Goal: Task Accomplishment & Management: Complete application form

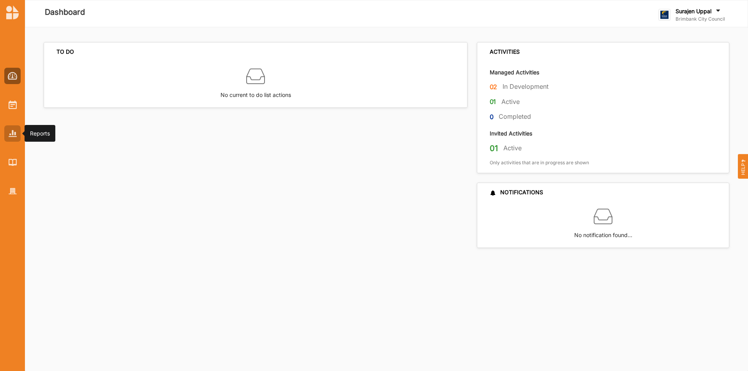
click at [8, 134] on div at bounding box center [12, 134] width 16 height 16
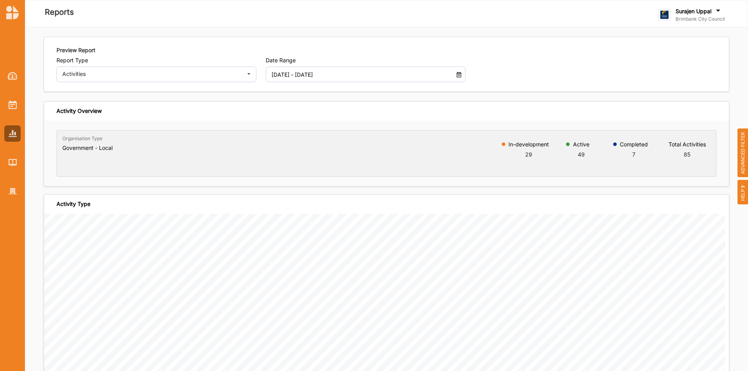
click at [290, 69] on input "[DATE] - [DATE]" at bounding box center [357, 75] width 181 height 16
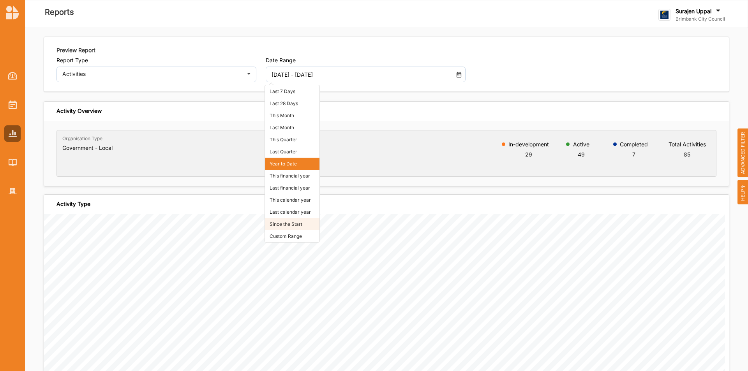
click at [280, 220] on li "Since the Start" at bounding box center [292, 224] width 55 height 12
type input "[DATE] - [DATE]"
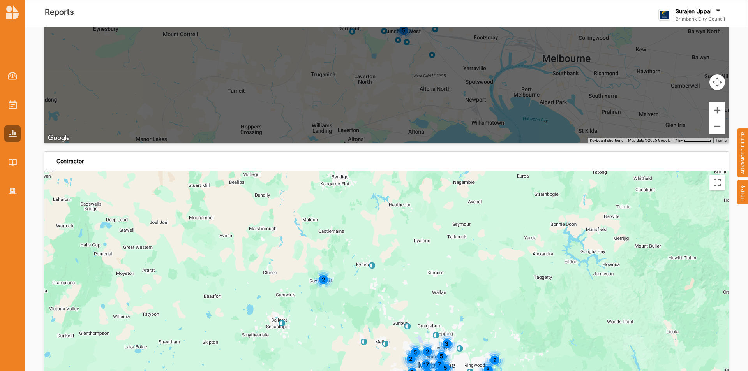
scroll to position [2222, 0]
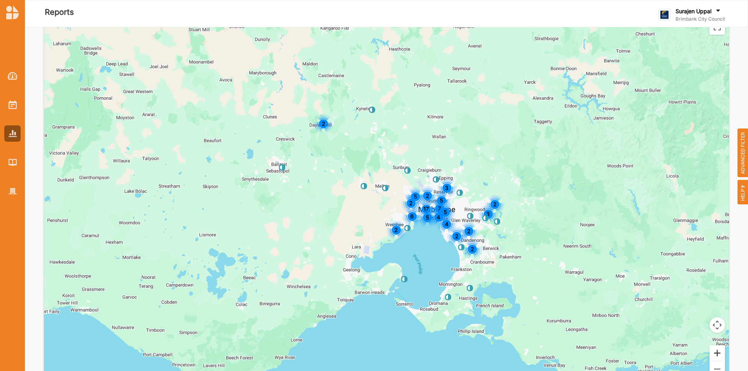
click at [711, 352] on button "Zoom in" at bounding box center [718, 354] width 16 height 16
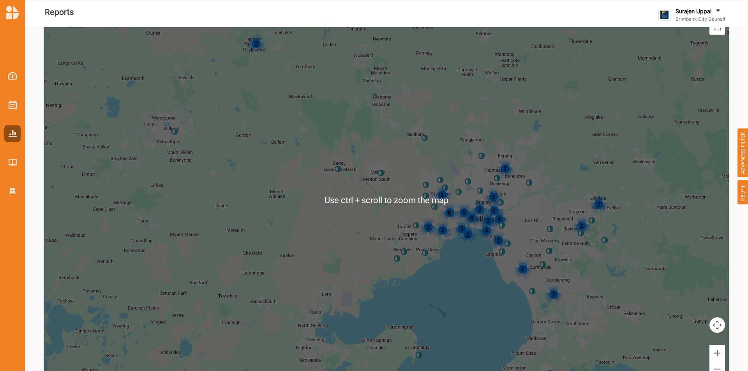
scroll to position [2183, 0]
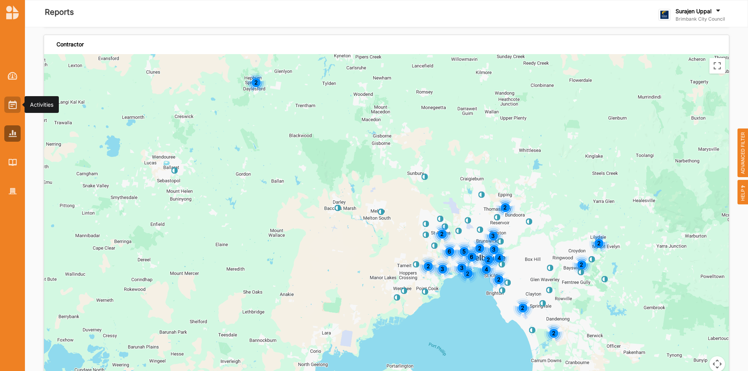
click at [11, 103] on img at bounding box center [13, 105] width 8 height 9
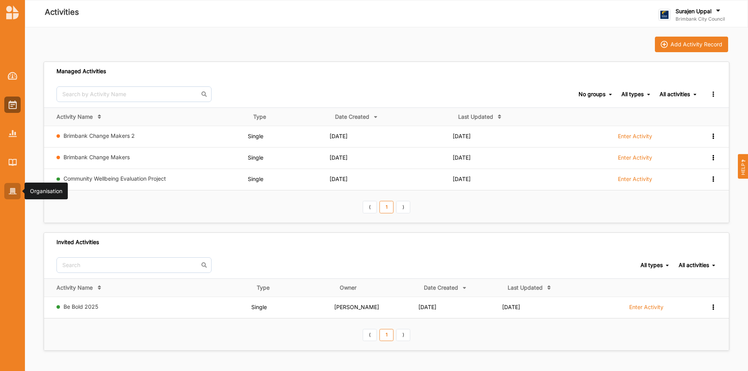
click at [9, 189] on img at bounding box center [13, 191] width 8 height 7
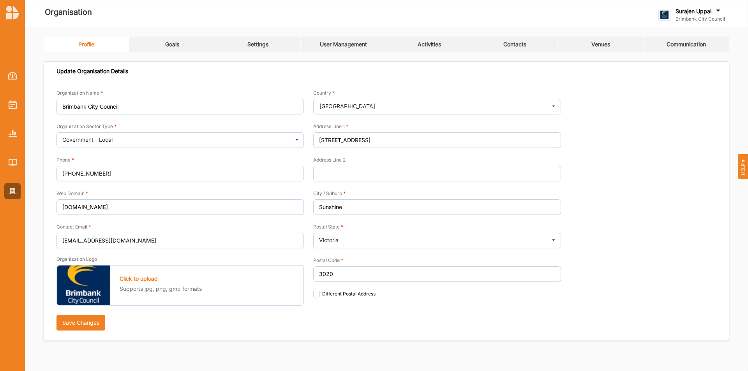
click at [182, 46] on link "Goals" at bounding box center [172, 45] width 86 height 16
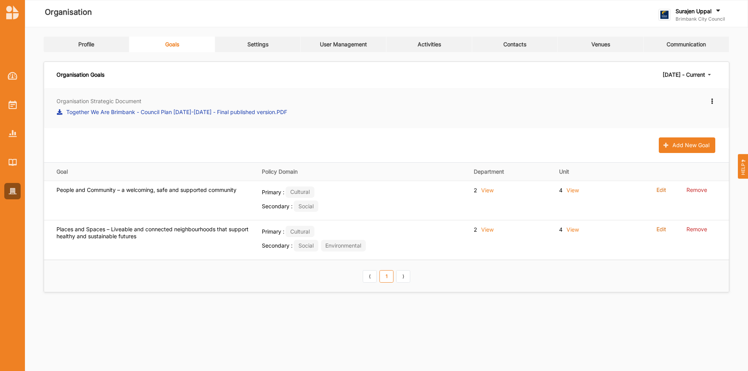
click at [120, 110] on label "Together We Are Brimbank - Council Plan [DATE]-[DATE] - Final published version…" at bounding box center [176, 112] width 221 height 8
click at [677, 143] on button "Add New Goal" at bounding box center [687, 146] width 57 height 16
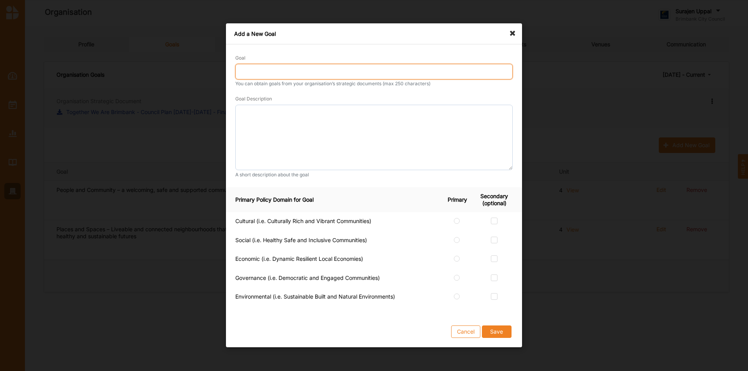
click at [348, 78] on input "Goal" at bounding box center [374, 72] width 278 height 16
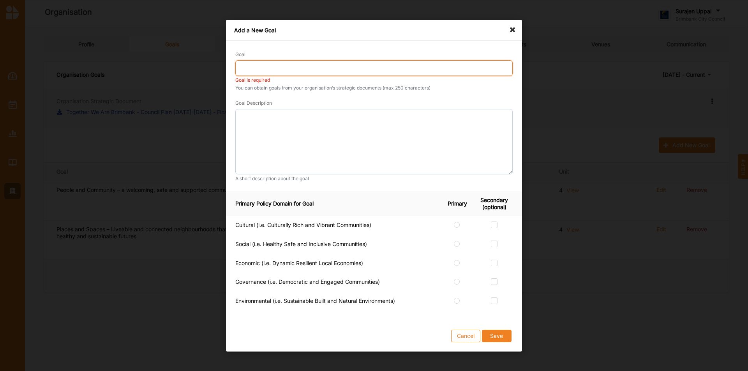
paste input "Opportunity and Prosperity"
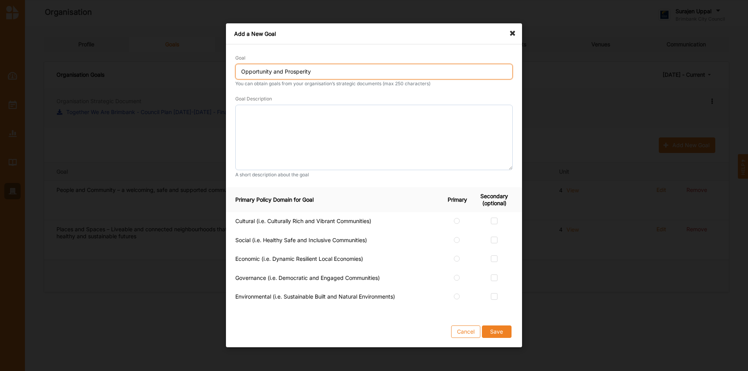
type input "Opportunity and Prosperity"
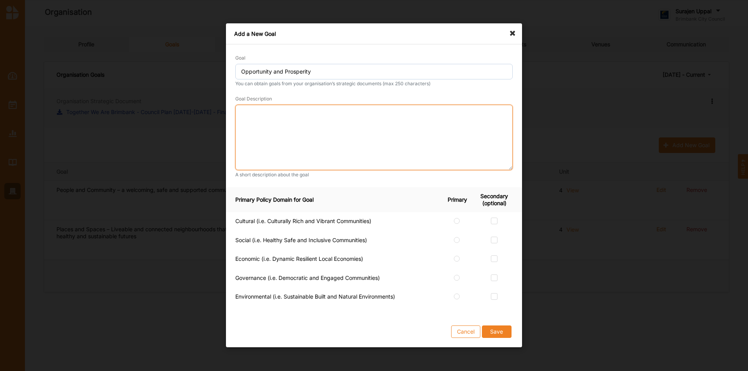
drag, startPoint x: 270, startPoint y: 140, endPoint x: 271, endPoint y: 135, distance: 4.4
click at [271, 137] on textarea at bounding box center [374, 137] width 278 height 65
paste textarea "A future focused, transforming city where all have opportunities to learn and e…"
click at [427, 109] on textarea "A future focused, transforming city where all have opportunities to learn and e…" at bounding box center [374, 137] width 278 height 65
type textarea "A future focused, transforming city where all have opportunities to learn and e…"
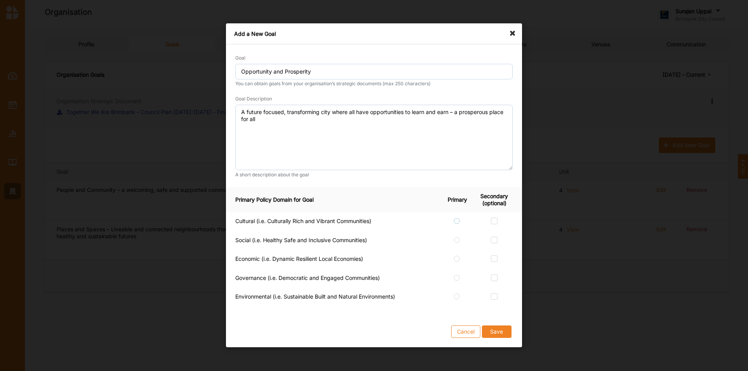
click at [458, 218] on label at bounding box center [457, 218] width 7 height 0
radio input "true"
click at [495, 256] on label at bounding box center [494, 256] width 7 height 0
click at [495, 262] on input "checkbox" at bounding box center [494, 259] width 6 height 6
checkbox input "true"
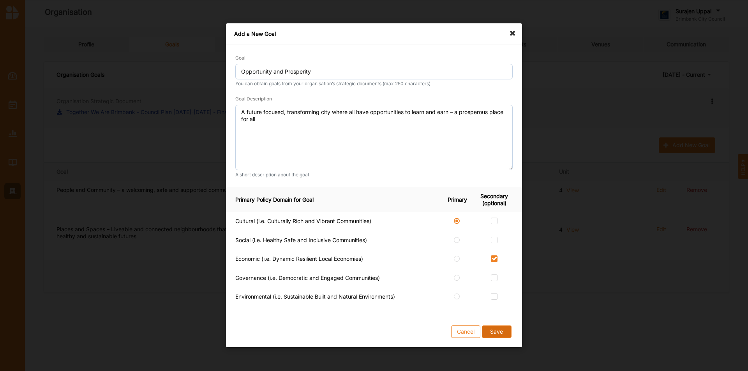
click at [503, 332] on button "Save" at bounding box center [497, 332] width 30 height 12
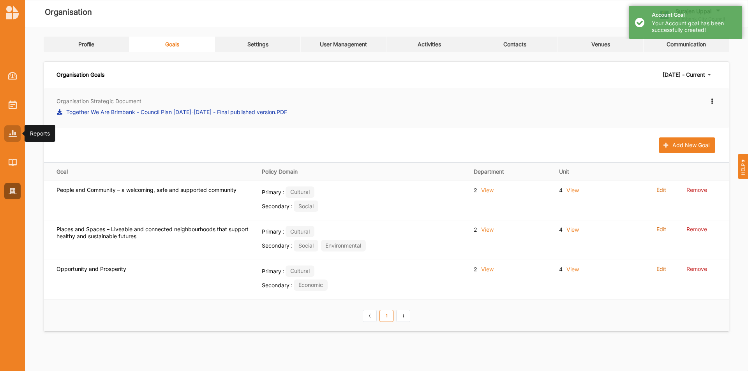
click at [10, 135] on img at bounding box center [13, 133] width 8 height 7
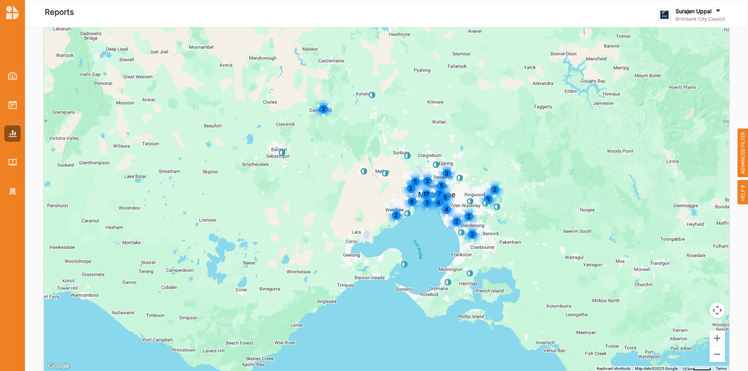
click at [744, 160] on span "ADVANCED FILTER" at bounding box center [743, 153] width 11 height 49
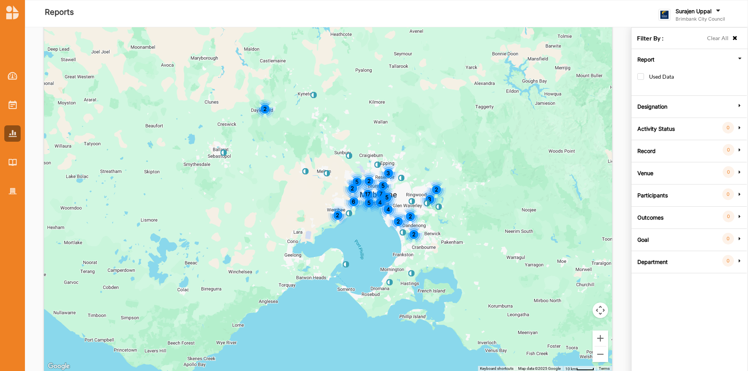
click at [646, 238] on label "Goal" at bounding box center [643, 238] width 11 height 23
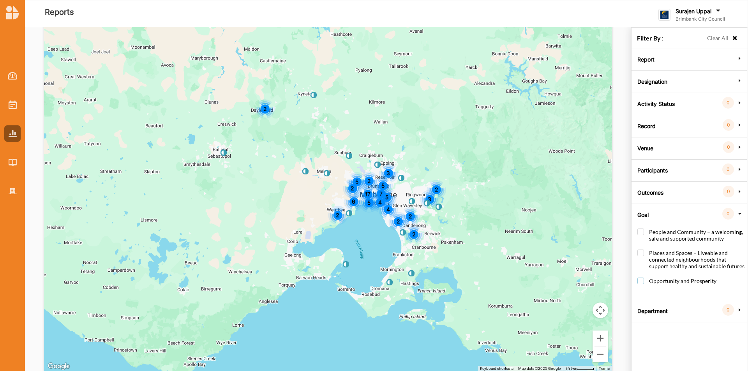
click at [640, 283] on label "Opportunity and Prosperity" at bounding box center [677, 285] width 79 height 14
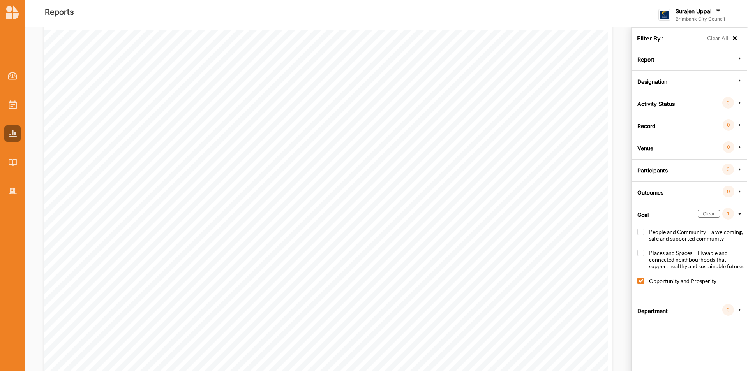
scroll to position [0, 0]
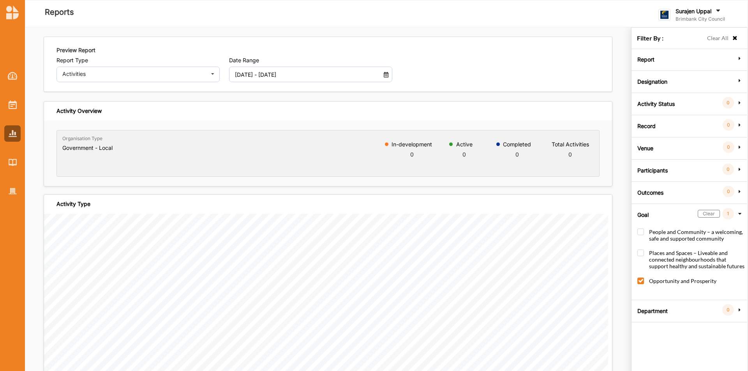
click at [643, 282] on label "Opportunity and Prosperity" at bounding box center [677, 285] width 79 height 14
checkbox input "false"
click at [640, 233] on label "People and Community – a welcoming, safe and supported community" at bounding box center [691, 239] width 107 height 21
checkbox input "true"
click at [15, 190] on img at bounding box center [13, 191] width 8 height 7
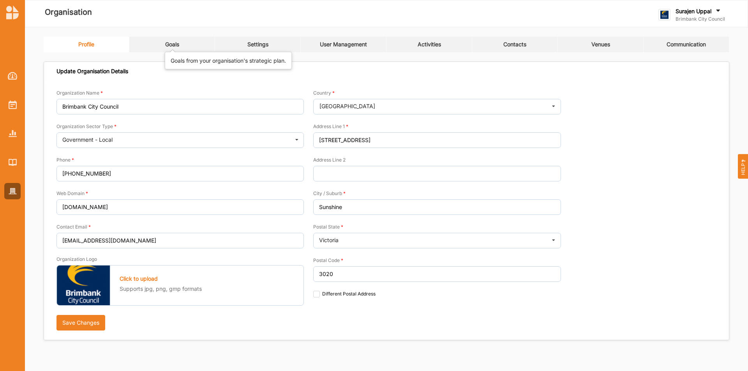
click at [176, 42] on div "Goals" at bounding box center [172, 44] width 14 height 7
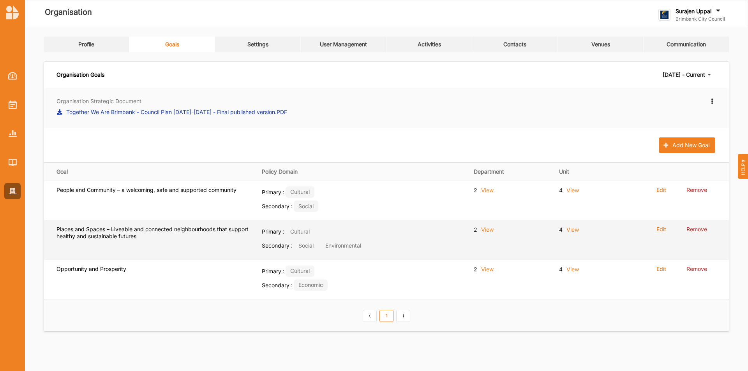
click at [665, 233] on div "Edit" at bounding box center [662, 231] width 10 height 10
click at [665, 229] on label "Edit" at bounding box center [662, 229] width 10 height 7
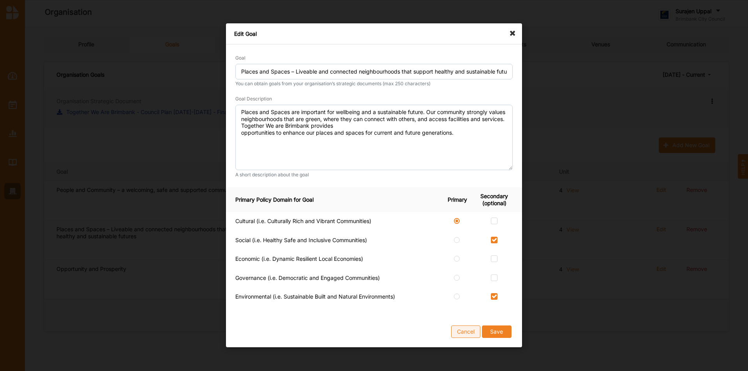
click at [467, 332] on button "Cancel" at bounding box center [465, 332] width 29 height 12
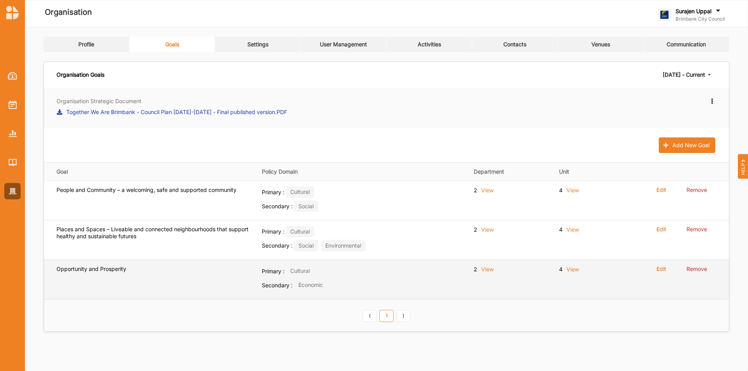
click at [664, 268] on label "Edit" at bounding box center [662, 269] width 10 height 7
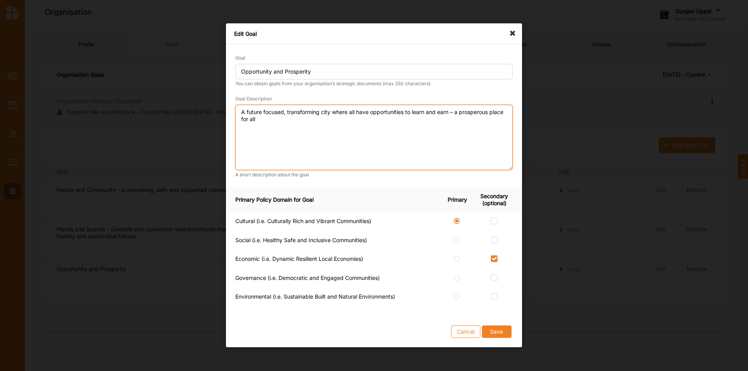
drag, startPoint x: 290, startPoint y: 120, endPoint x: 237, endPoint y: 110, distance: 53.8
click at [237, 110] on textarea "A future focused, transforming city where all have opportunities to learn and e…" at bounding box center [374, 137] width 278 height 65
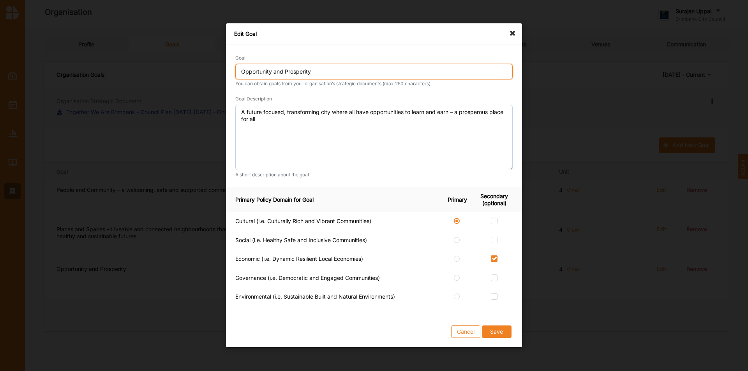
click at [325, 68] on input "Opportunity and Prosperity" at bounding box center [374, 72] width 278 height 16
paste input "A future focused, transforming city where all have opportunities to learn and e…"
type input "Opportunity and Prosperity - A future focused, transforming city where all have…"
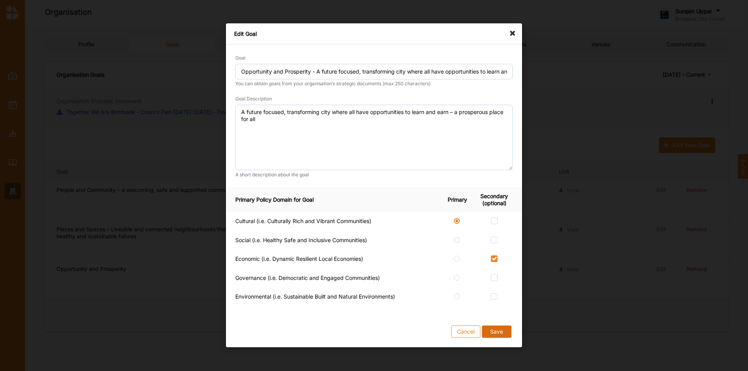
click at [503, 334] on button "Save" at bounding box center [497, 332] width 30 height 12
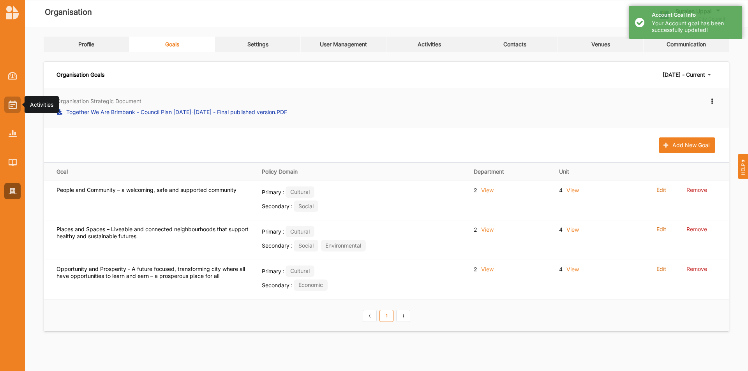
click at [9, 101] on img at bounding box center [13, 105] width 8 height 9
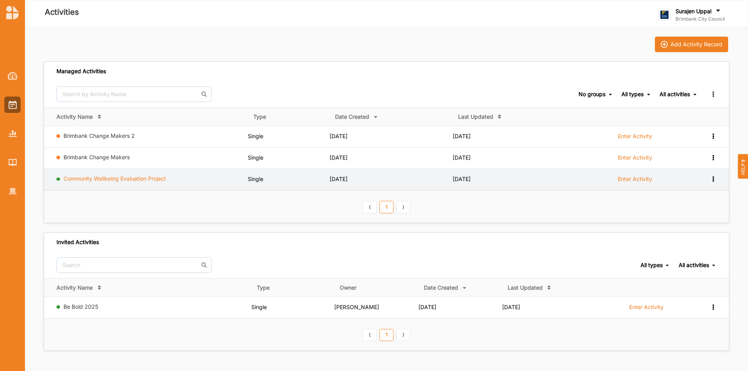
click at [124, 176] on link "Community Wellbeing Evaluation Project" at bounding box center [115, 178] width 103 height 7
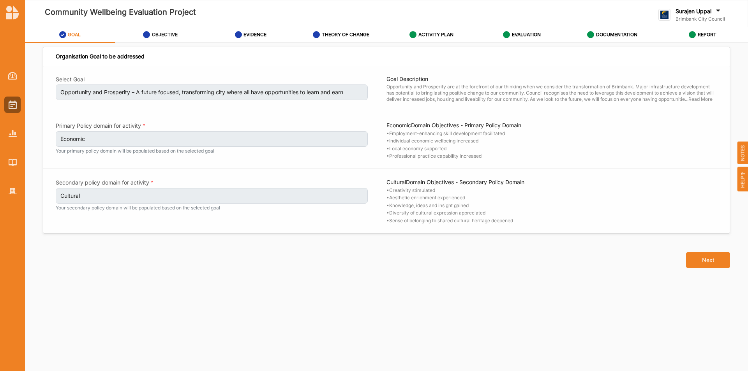
click at [166, 35] on label "OBJECTIVE" at bounding box center [165, 35] width 26 height 6
select select "30"
select select "3"
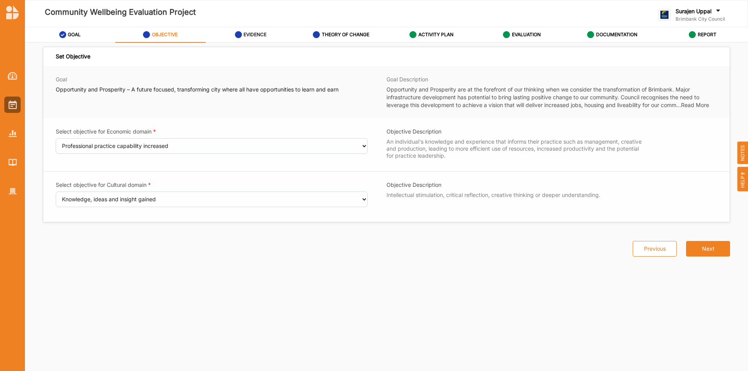
click at [254, 32] on label "EVIDENCE" at bounding box center [255, 35] width 23 height 6
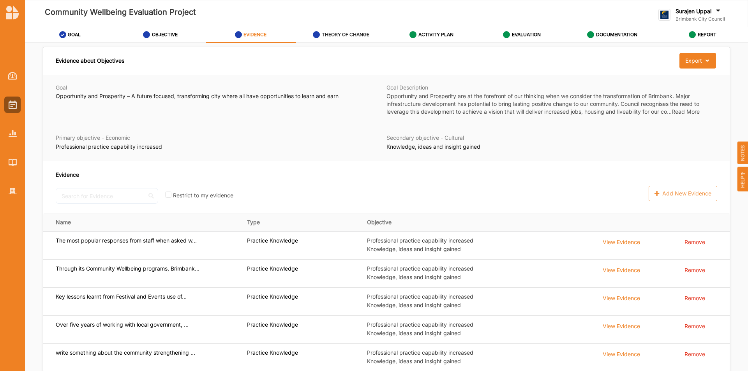
click at [339, 28] on div "THEORY OF CHANGE" at bounding box center [341, 35] width 57 height 14
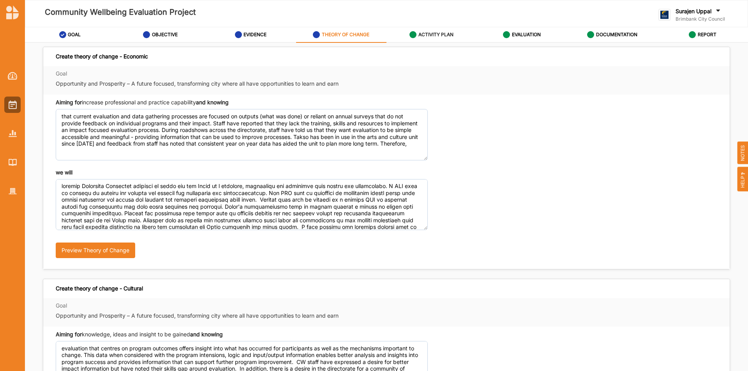
drag, startPoint x: 437, startPoint y: 32, endPoint x: 556, endPoint y: 46, distance: 119.7
click at [438, 32] on label "ACTIVITY PLAN" at bounding box center [436, 35] width 35 height 6
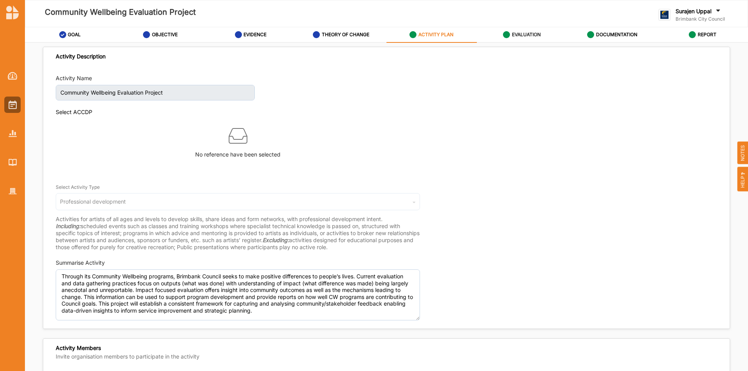
click at [522, 35] on label "EVALUATION" at bounding box center [526, 35] width 29 height 6
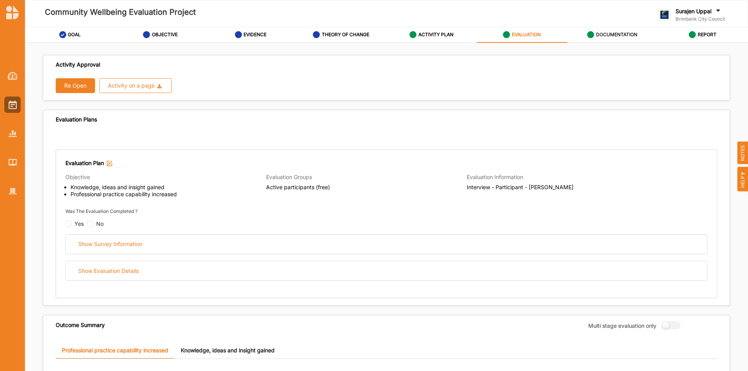
click at [594, 39] on div "DOCUMENTATION" at bounding box center [612, 35] width 50 height 14
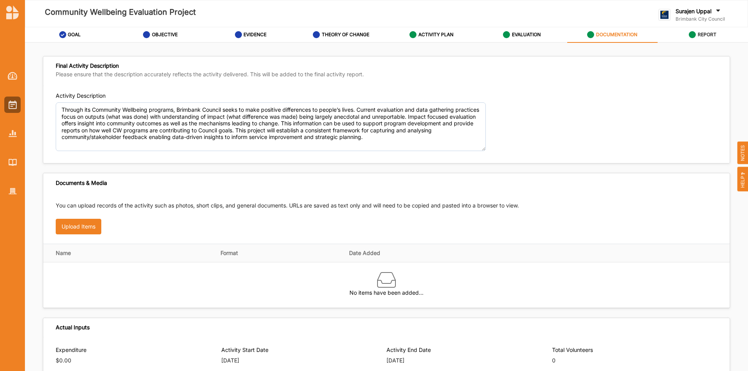
click at [693, 35] on icon at bounding box center [692, 34] width 7 height 7
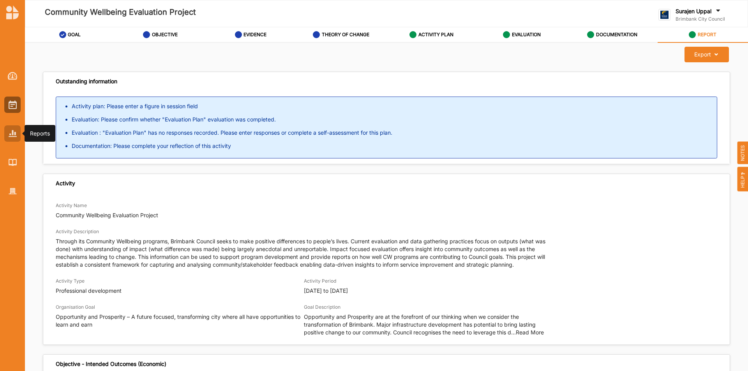
click at [19, 136] on div at bounding box center [12, 134] width 16 height 16
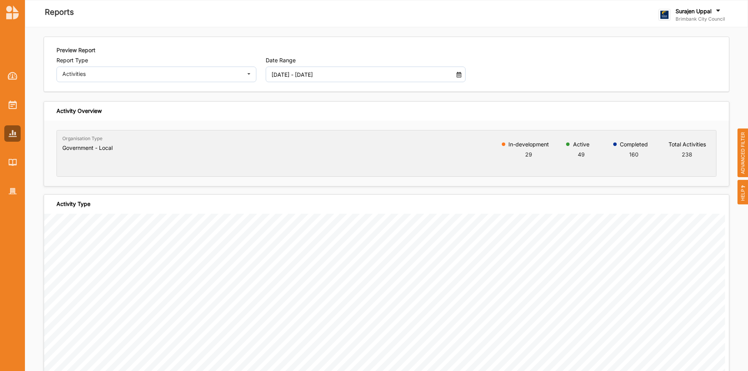
click at [747, 146] on span "ADVANCED FILTER" at bounding box center [743, 153] width 11 height 49
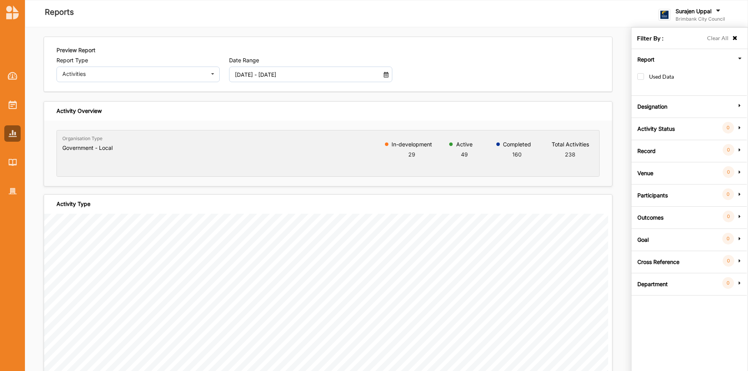
click at [645, 238] on label "Goal" at bounding box center [643, 238] width 11 height 23
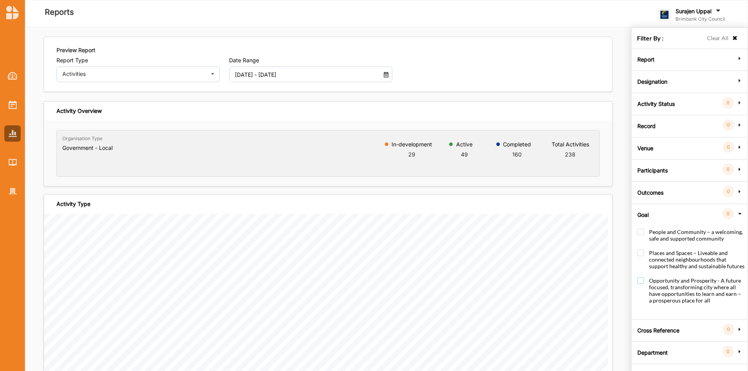
click at [645, 280] on label "Opportunity and Prosperity - A future focused, transforming city where all have…" at bounding box center [691, 295] width 107 height 34
click at [642, 281] on label "Opportunity and Prosperity - A future focused, transforming city where all have…" at bounding box center [691, 295] width 107 height 34
checkbox input "false"
drag, startPoint x: 645, startPoint y: 193, endPoint x: 647, endPoint y: 189, distance: 5.1
click at [647, 189] on label "Outcomes" at bounding box center [651, 191] width 26 height 23
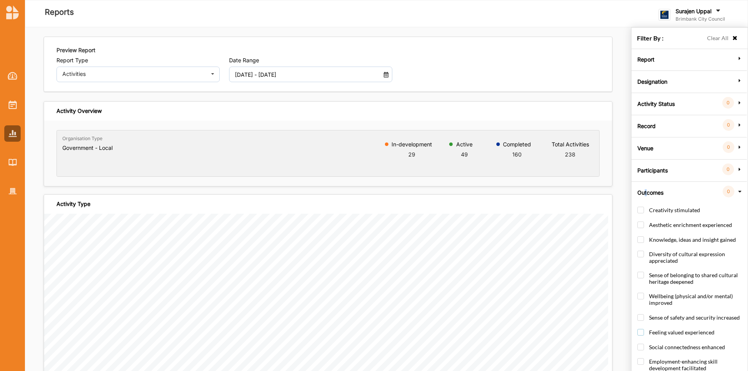
click at [641, 332] on label "Feeling valued experienced" at bounding box center [676, 336] width 77 height 14
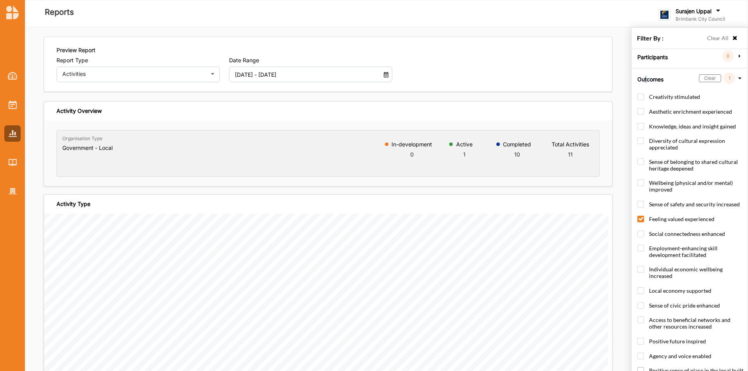
scroll to position [195, 0]
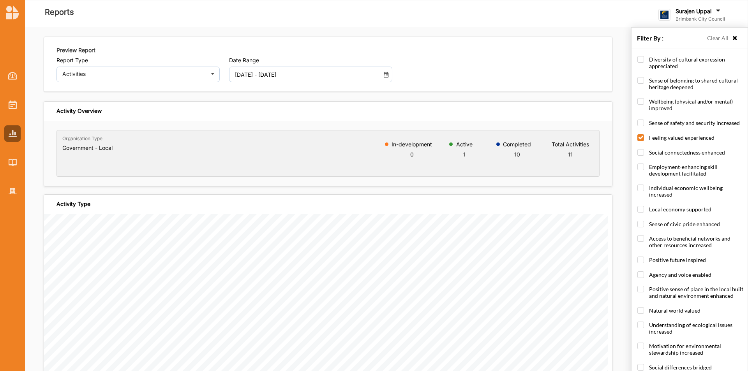
click at [635, 136] on div "Report Used Data Designation All Internal External Activity Status 0 Group by s…" at bounding box center [689, 161] width 111 height 614
click at [642, 138] on label "Feeling valued experienced" at bounding box center [676, 141] width 77 height 14
checkbox input "false"
click at [640, 183] on label "Employment-enhancing skill development facilitated" at bounding box center [691, 174] width 107 height 21
checkbox input "true"
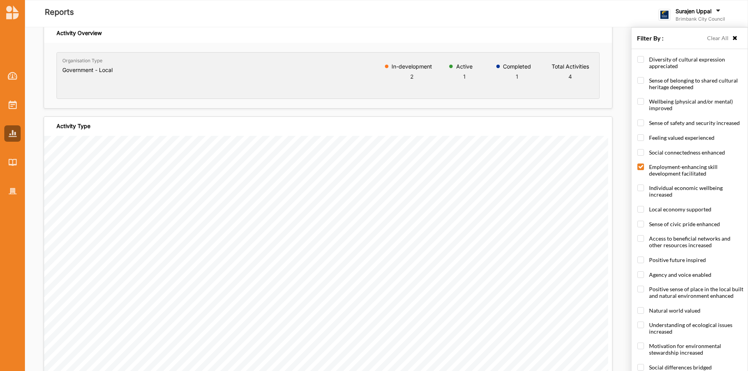
scroll to position [0, 0]
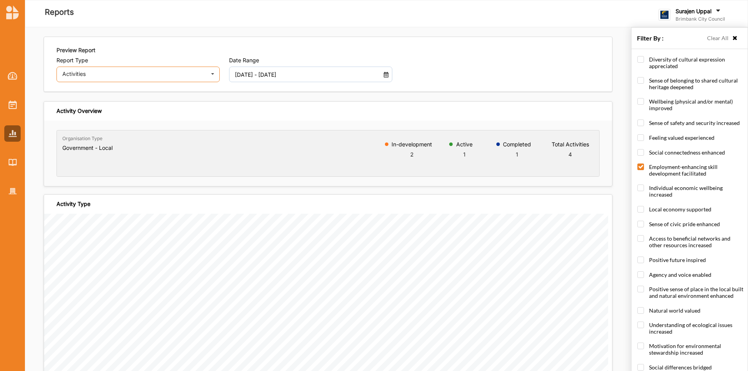
click at [72, 79] on div "Activities Activities Outcomes Inputs & Outputs Management Summary" at bounding box center [138, 75] width 163 height 16
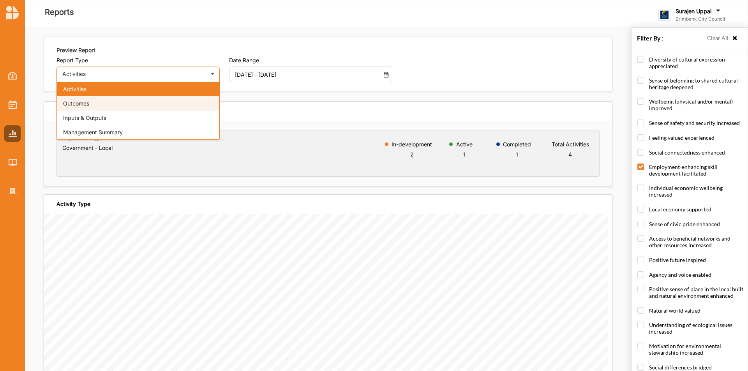
click at [76, 107] on div "Outcomes" at bounding box center [138, 103] width 163 height 14
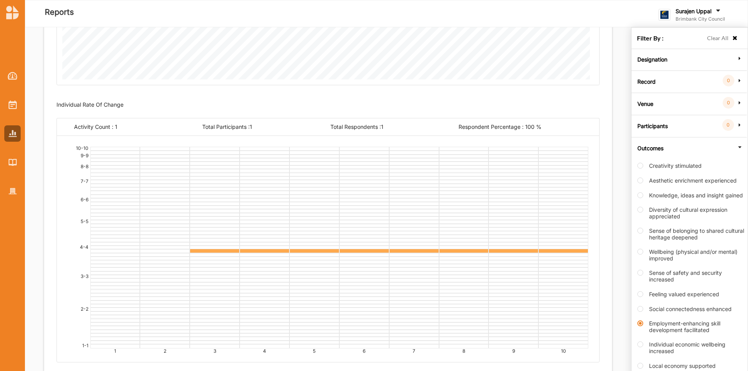
scroll to position [403, 0]
click at [278, 250] on div at bounding box center [265, 251] width 50 height 5
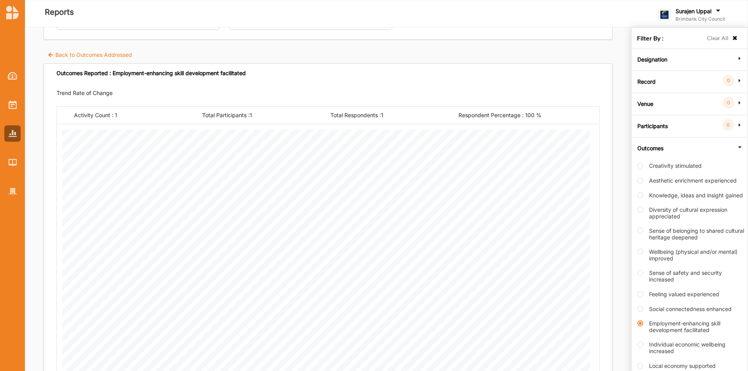
scroll to position [0, 0]
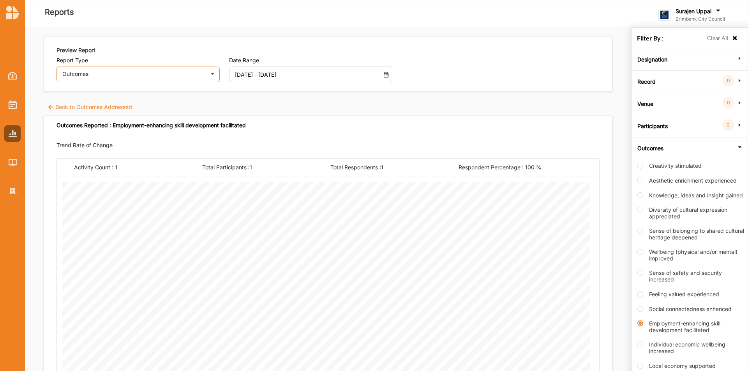
click at [101, 74] on div "Outcomes" at bounding box center [133, 73] width 143 height 5
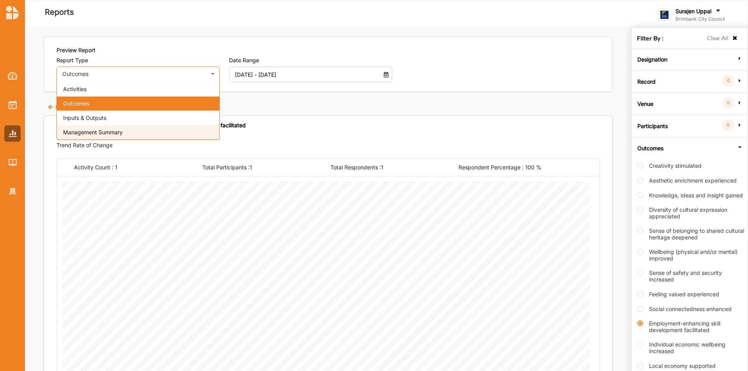
click at [98, 137] on div "Management Summary" at bounding box center [138, 132] width 163 height 14
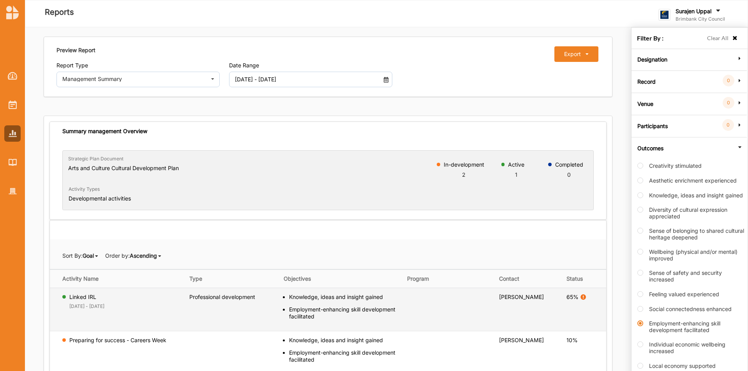
drag, startPoint x: 405, startPoint y: 329, endPoint x: 363, endPoint y: 306, distance: 47.8
click at [363, 308] on tr "Linked IRL [DATE] - [DATE] Professional development Knowledge, ideas and insigh…" at bounding box center [328, 309] width 557 height 43
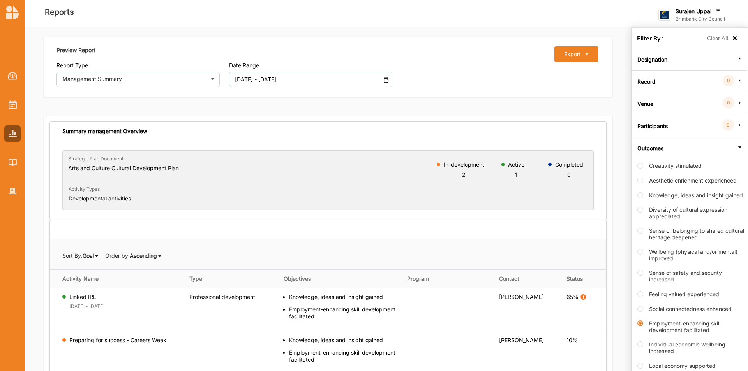
click at [407, 191] on div "Activity Types Developmental activities" at bounding box center [328, 195] width 531 height 29
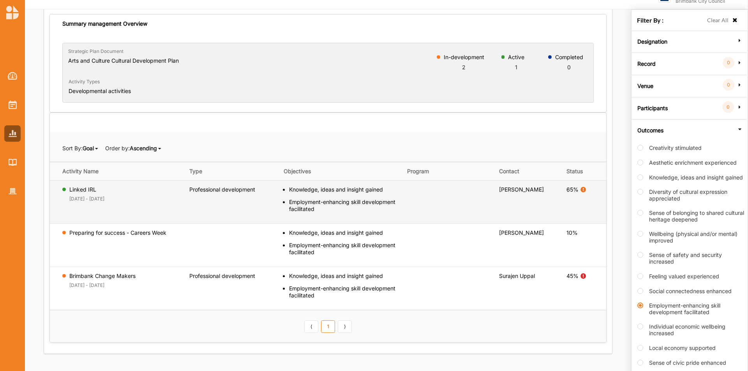
scroll to position [27, 0]
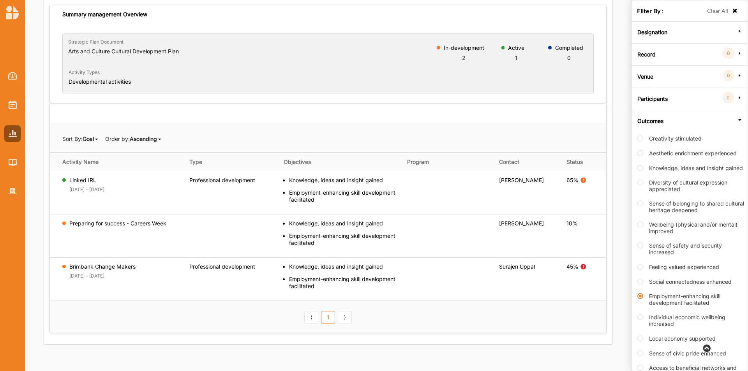
click at [86, 138] on b "Goal" at bounding box center [88, 139] width 11 height 7
click at [79, 155] on div "Goal" at bounding box center [74, 152] width 49 height 14
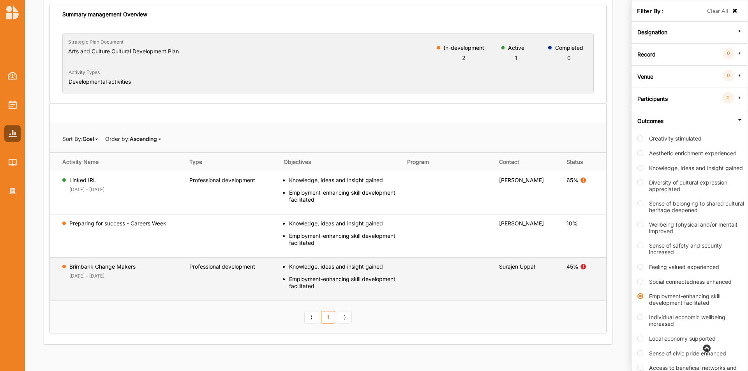
click at [118, 268] on label "Brimbank Change Makers" at bounding box center [102, 266] width 66 height 7
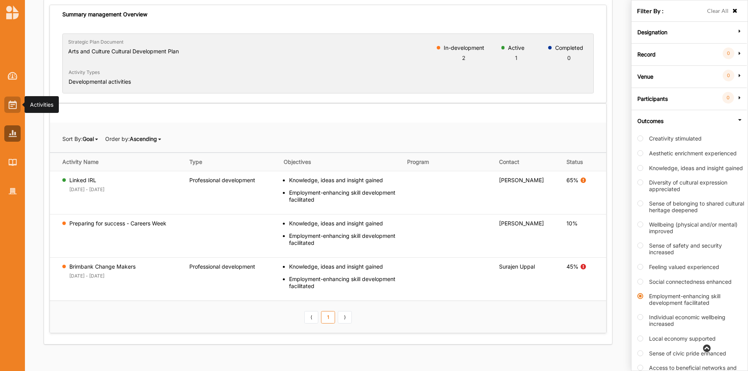
click at [15, 104] on img at bounding box center [13, 105] width 8 height 9
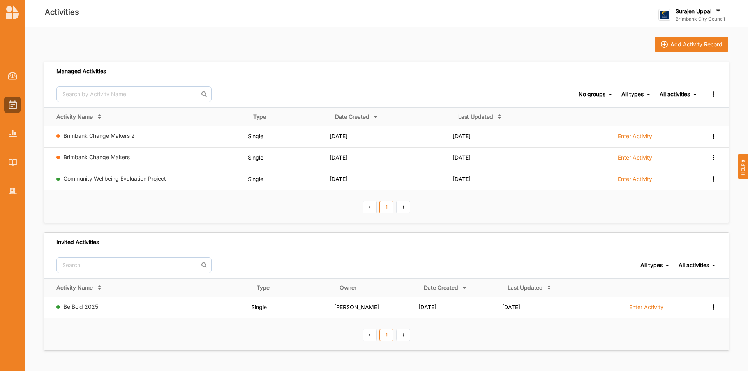
click at [444, 48] on div "Add Activity Record" at bounding box center [387, 45] width 686 height 16
